Goal: Navigation & Orientation: Find specific page/section

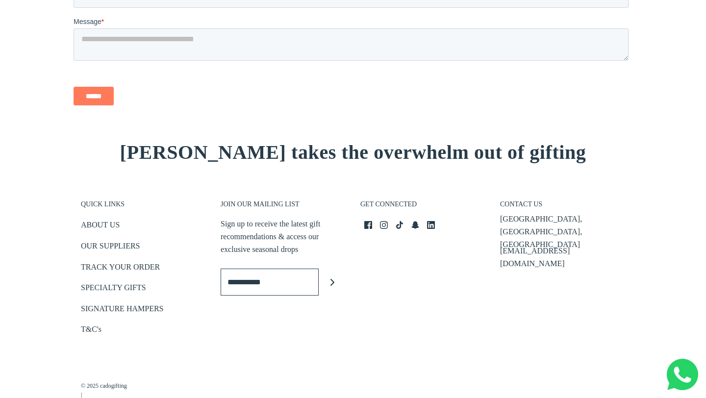
scroll to position [1501, 0]
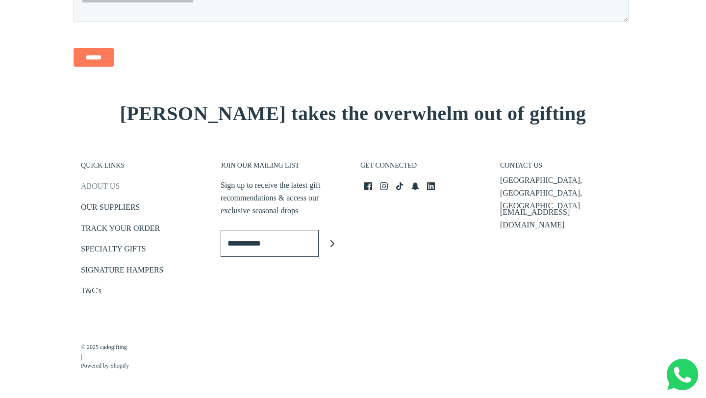
click at [106, 187] on link "ABOUT US" at bounding box center [100, 188] width 39 height 16
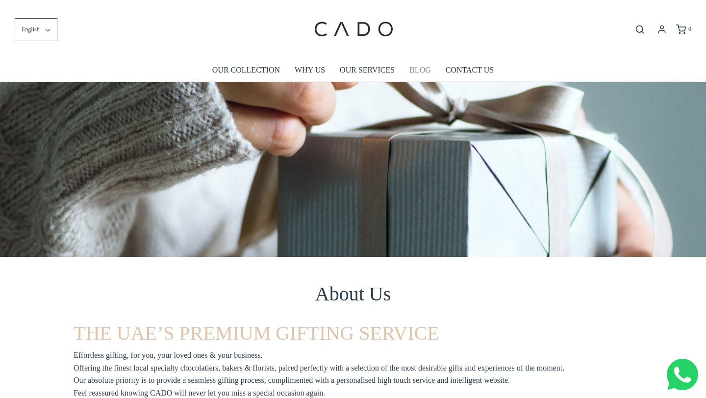
click at [416, 72] on link "BLOG" at bounding box center [420, 70] width 22 height 23
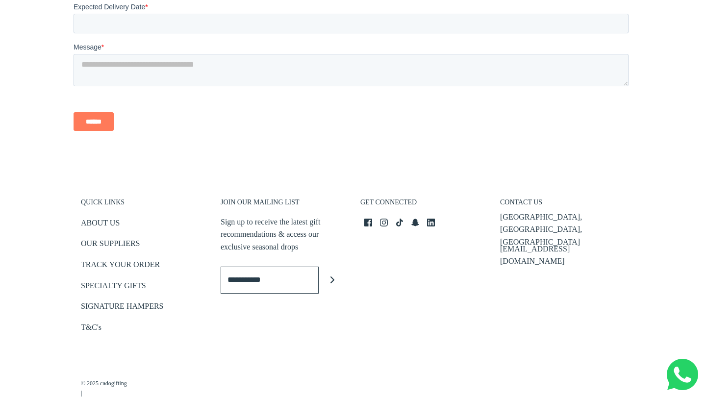
scroll to position [2657, 0]
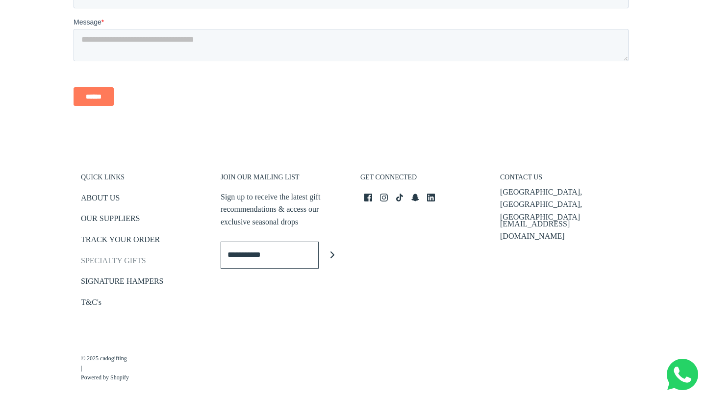
click at [111, 254] on link "SPECIALTY GIFTS" at bounding box center [113, 262] width 65 height 16
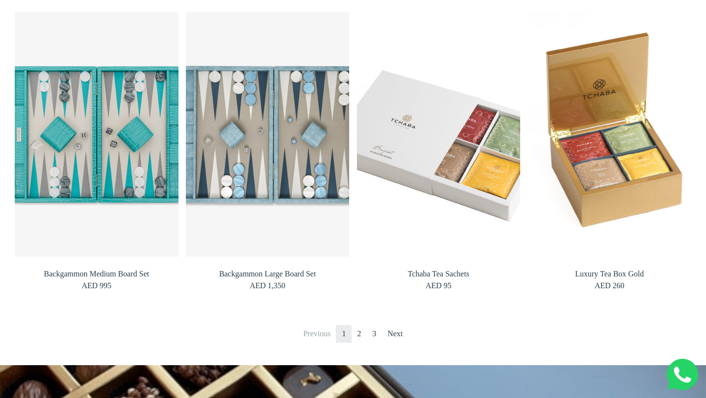
scroll to position [840, 0]
